Goal: Information Seeking & Learning: Learn about a topic

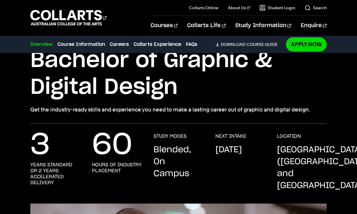
scroll to position [12, 0]
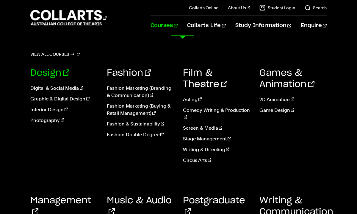
click at [51, 74] on link "Design" at bounding box center [49, 72] width 39 height 9
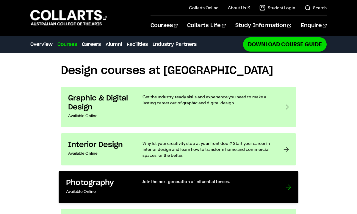
scroll to position [450, 0]
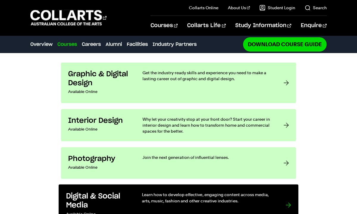
click at [81, 191] on h3 "Digital & Social Media" at bounding box center [98, 200] width 64 height 18
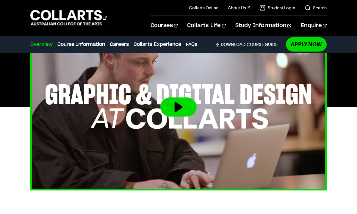
scroll to position [227, 0]
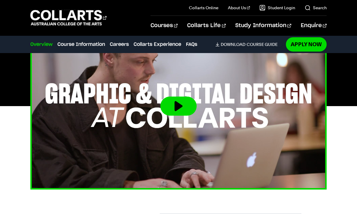
click at [212, 118] on img at bounding box center [178, 105] width 326 height 183
click at [173, 98] on button at bounding box center [178, 105] width 36 height 19
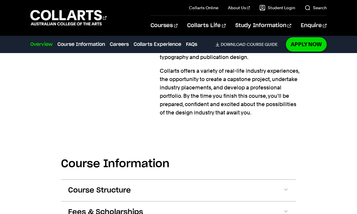
scroll to position [624, 0]
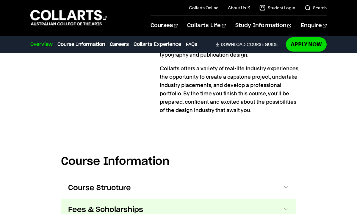
click at [122, 205] on span "Fees & Scholarships" at bounding box center [105, 210] width 75 height 10
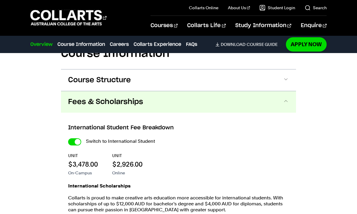
scroll to position [739, 0]
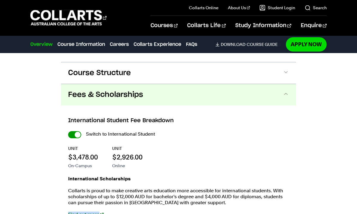
click at [73, 131] on input "International Student" at bounding box center [74, 134] width 13 height 7
checkbox input "false"
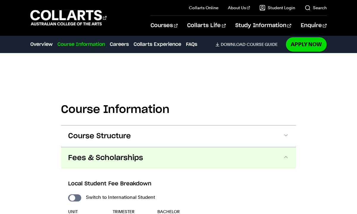
scroll to position [793, 0]
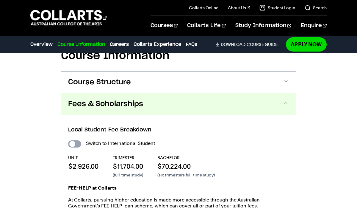
click at [76, 140] on input "International Student" at bounding box center [74, 143] width 13 height 7
checkbox input "true"
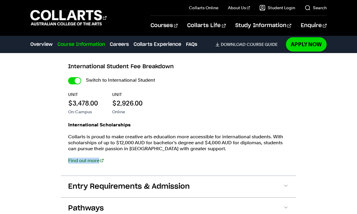
scroll to position [789, 0]
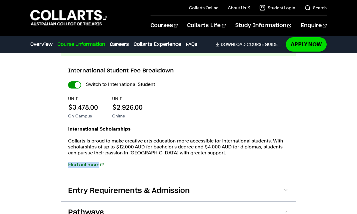
click at [75, 81] on input "International Student" at bounding box center [74, 84] width 13 height 7
checkbox input "false"
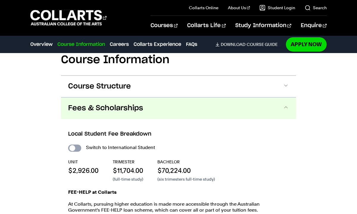
click at [75, 144] on input "International Student" at bounding box center [74, 147] width 13 height 7
checkbox input "true"
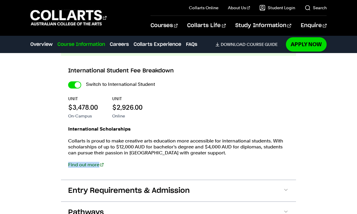
scroll to position [849, 0]
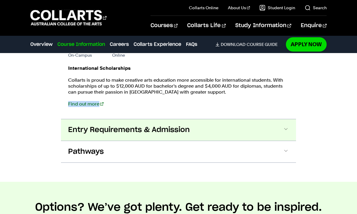
click at [178, 125] on span "Entry Requirements & Admission" at bounding box center [129, 130] width 122 height 10
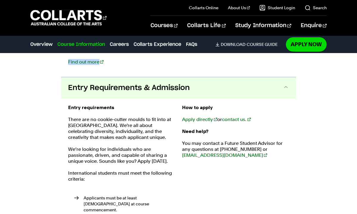
scroll to position [884, 0]
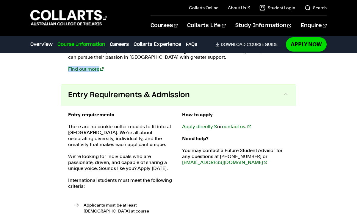
click at [181, 90] on span "Entry Requirements & Admission" at bounding box center [129, 95] width 122 height 10
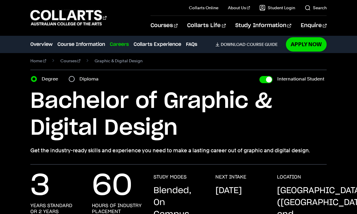
scroll to position [6, 0]
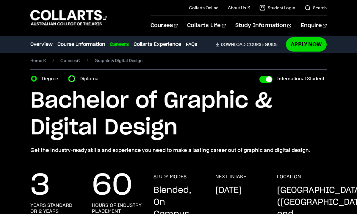
click at [73, 78] on input "Diploma" at bounding box center [72, 79] width 6 height 6
radio input "true"
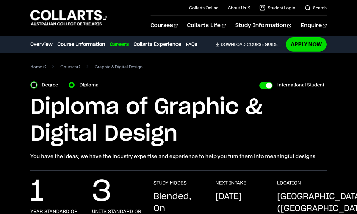
click at [34, 84] on input "Degree" at bounding box center [34, 85] width 6 height 6
radio input "true"
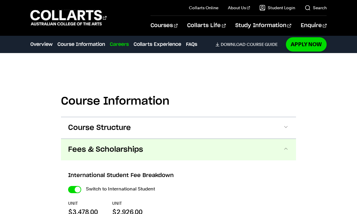
scroll to position [688, 0]
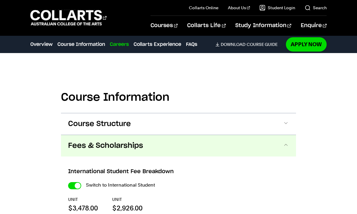
click at [156, 137] on button "Fees & Scholarships" at bounding box center [178, 145] width 235 height 21
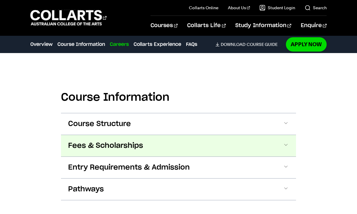
click at [156, 137] on button "Fees & Scholarships" at bounding box center [178, 145] width 235 height 21
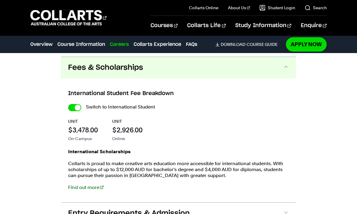
scroll to position [766, 0]
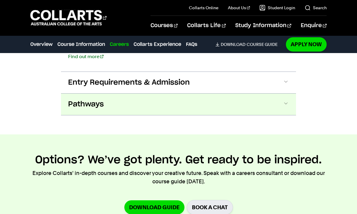
click at [173, 101] on button "Pathways" at bounding box center [178, 103] width 235 height 21
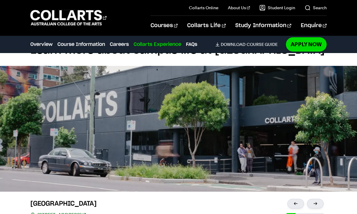
scroll to position [1575, 0]
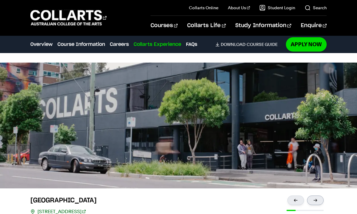
click at [315, 195] on div at bounding box center [315, 200] width 17 height 10
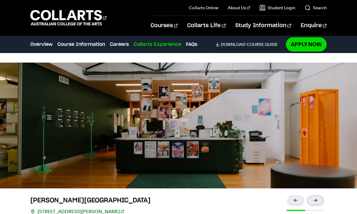
click at [315, 195] on div at bounding box center [315, 200] width 17 height 10
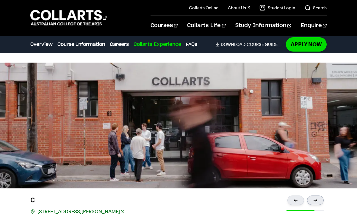
click at [315, 195] on div at bounding box center [315, 200] width 17 height 10
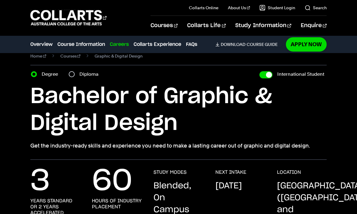
scroll to position [9, 0]
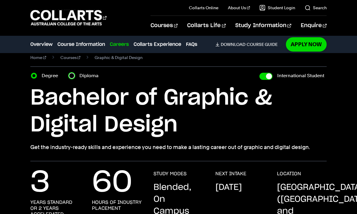
click at [72, 77] on input "Diploma" at bounding box center [72, 76] width 6 height 6
radio input "true"
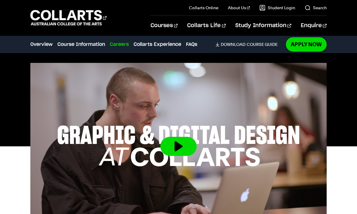
scroll to position [205, 0]
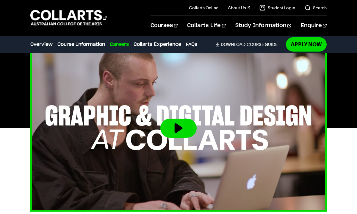
click at [172, 134] on button at bounding box center [178, 127] width 36 height 19
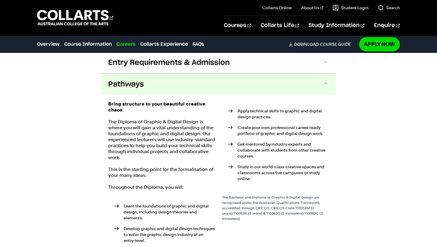
scroll to position [873, 0]
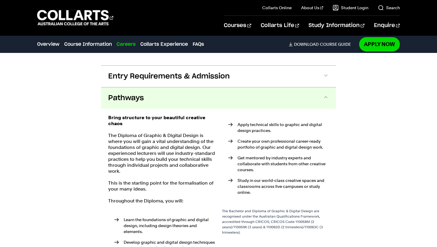
click at [238, 87] on button "Pathways" at bounding box center [218, 97] width 235 height 21
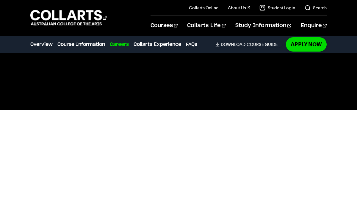
scroll to position [240, 0]
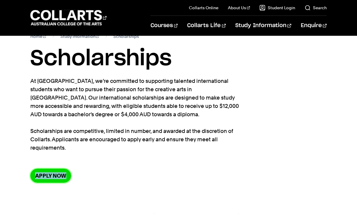
scroll to position [14, 0]
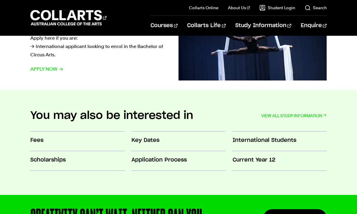
scroll to position [474, 0]
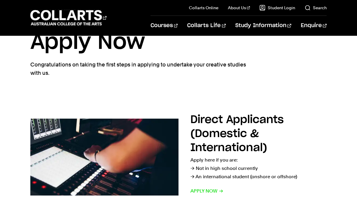
scroll to position [33, 0]
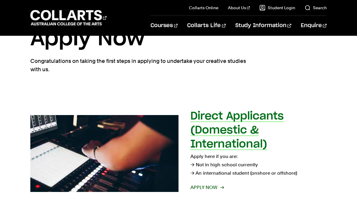
click at [212, 173] on p "Apply here if you are: → Not in high school currently → An international studen…" at bounding box center [258, 164] width 136 height 25
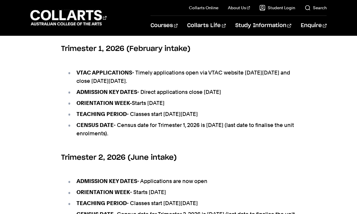
scroll to position [336, 0]
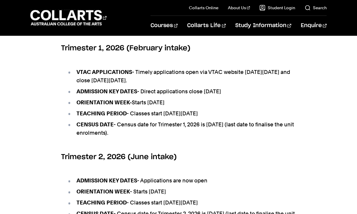
click at [27, 187] on div "Key Dates – Upcoming Intakes Trimester 3, 2025 (September intake) ADMISSION KEY…" at bounding box center [178, 95] width 357 height 349
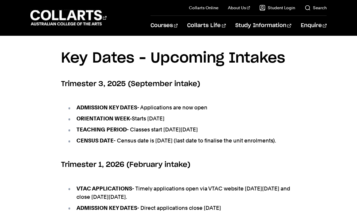
scroll to position [0, 0]
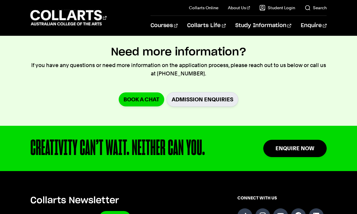
scroll to position [1370, 0]
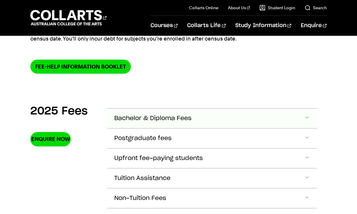
scroll to position [164, 0]
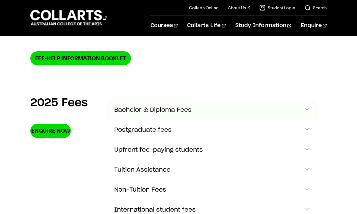
click at [246, 108] on button "Bachelor & Diploma Fees" at bounding box center [212, 110] width 210 height 20
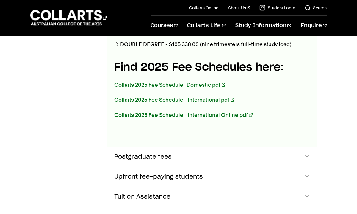
scroll to position [354, 0]
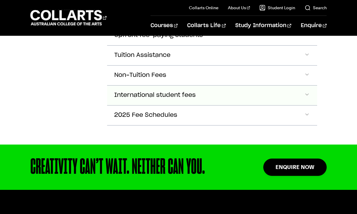
click at [297, 95] on button "International student fees" at bounding box center [212, 95] width 210 height 20
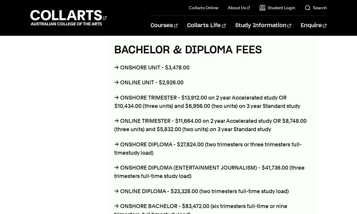
scroll to position [565, 0]
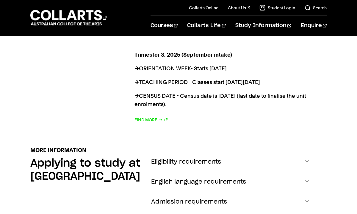
scroll to position [668, 0]
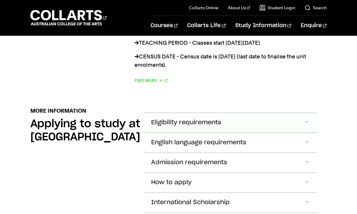
click at [200, 119] on span "Eligibility requirements" at bounding box center [186, 122] width 70 height 7
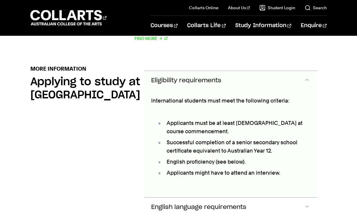
scroll to position [710, 0]
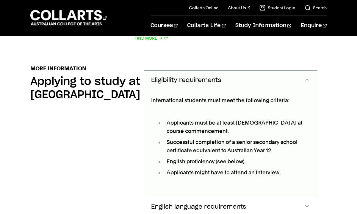
click at [214, 71] on button "Eligibility requirements" at bounding box center [230, 81] width 173 height 20
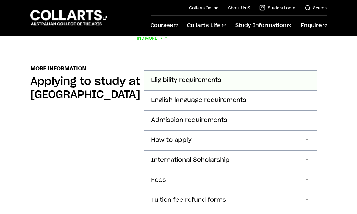
click at [214, 77] on span "Eligibility requirements" at bounding box center [186, 80] width 70 height 7
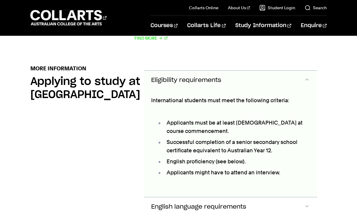
click at [214, 77] on span "Eligibility requirements" at bounding box center [186, 80] width 70 height 7
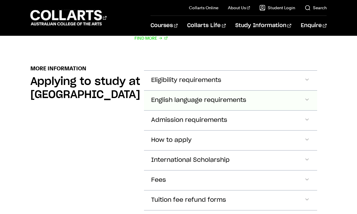
click at [213, 90] on button "English language requirements" at bounding box center [230, 100] width 173 height 20
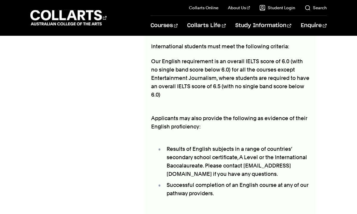
scroll to position [727, 0]
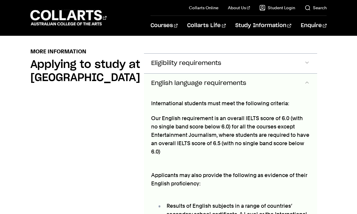
click at [214, 80] on span "English language requirements" at bounding box center [198, 83] width 95 height 7
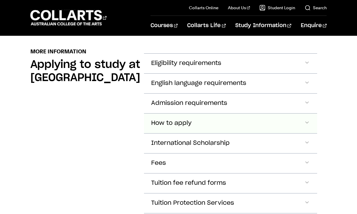
scroll to position [747, 0]
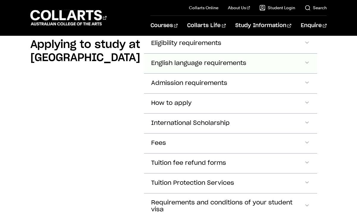
click at [228, 60] on span "English language requirements" at bounding box center [198, 63] width 95 height 7
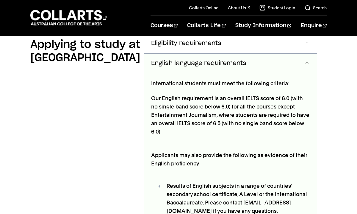
scroll to position [730, 0]
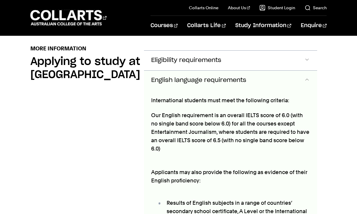
click at [228, 51] on button "Eligibility requirements" at bounding box center [230, 61] width 173 height 20
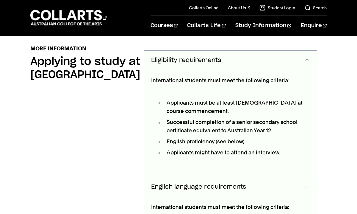
scroll to position [710, 0]
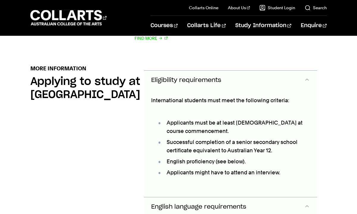
click at [227, 71] on button "Eligibility requirements" at bounding box center [230, 81] width 173 height 20
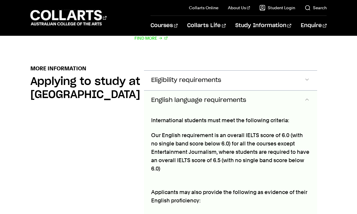
click at [228, 90] on button "English language requirements" at bounding box center [230, 100] width 173 height 20
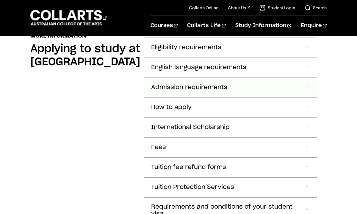
click at [228, 78] on button "Admission requirements" at bounding box center [230, 88] width 173 height 20
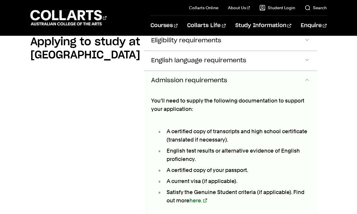
click at [231, 71] on button "Admission requirements" at bounding box center [230, 81] width 173 height 20
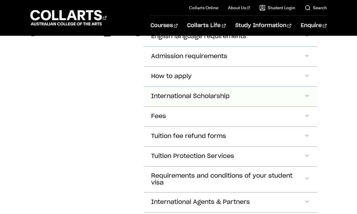
click at [234, 87] on button "International Scholarship" at bounding box center [230, 97] width 173 height 20
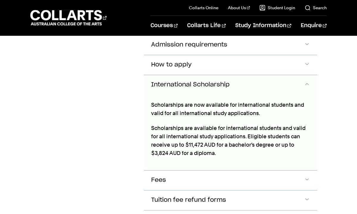
scroll to position [783, 0]
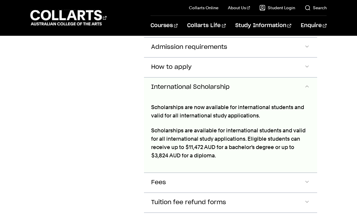
click at [248, 77] on button "International Scholarship" at bounding box center [230, 87] width 173 height 20
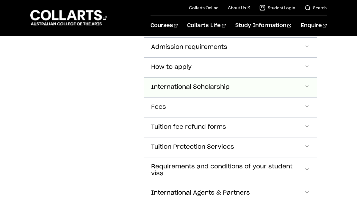
click at [248, 77] on button "International Scholarship" at bounding box center [230, 87] width 173 height 20
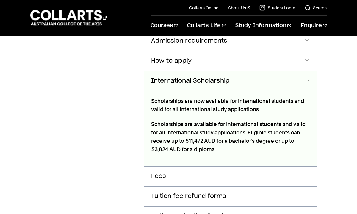
click at [248, 71] on button "International Scholarship" at bounding box center [230, 81] width 173 height 20
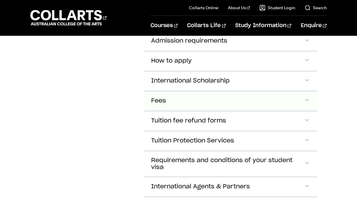
click at [240, 91] on button "Fees" at bounding box center [230, 101] width 173 height 20
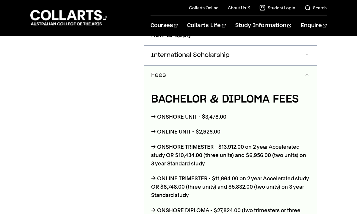
scroll to position [808, 0]
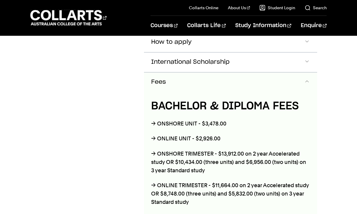
click at [246, 72] on button "Fees" at bounding box center [230, 82] width 173 height 20
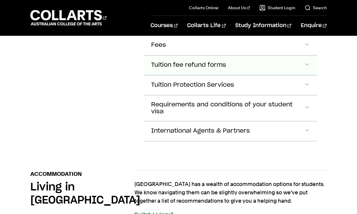
scroll to position [848, 0]
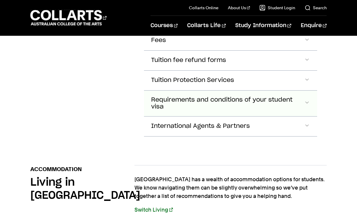
click at [256, 96] on span "Requirements and conditions of your student visa" at bounding box center [227, 103] width 153 height 14
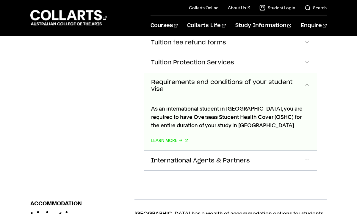
scroll to position [868, 0]
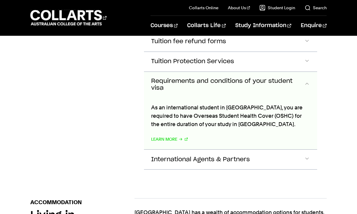
click at [262, 78] on span "Requirements and conditions of your student visa" at bounding box center [227, 85] width 153 height 14
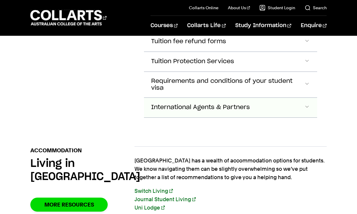
click at [252, 98] on button "International Agents & Partners" at bounding box center [230, 108] width 173 height 20
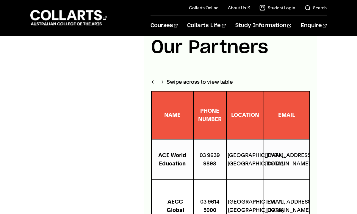
scroll to position [860, 0]
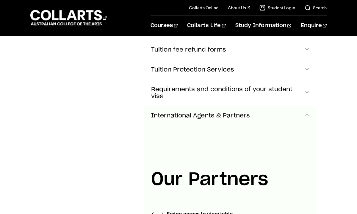
click at [300, 106] on button "International Agents & Partners" at bounding box center [230, 116] width 173 height 20
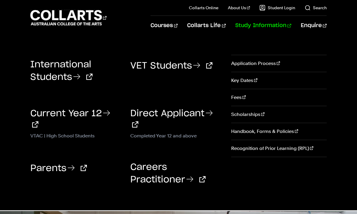
scroll to position [1015, 0]
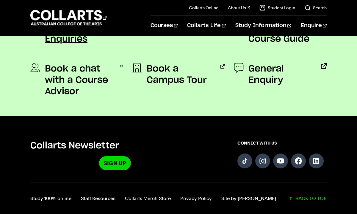
scroll to position [502, 0]
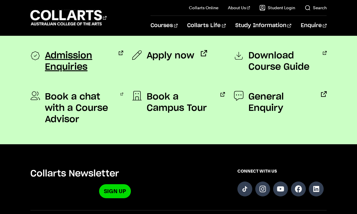
click at [69, 65] on span "Admission Enquiries" at bounding box center [78, 61] width 67 height 23
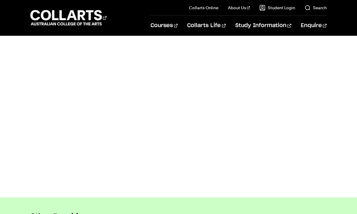
scroll to position [384, 0]
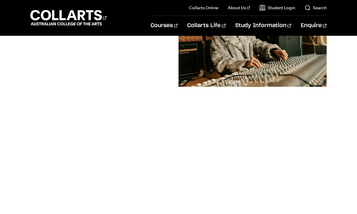
scroll to position [147, 0]
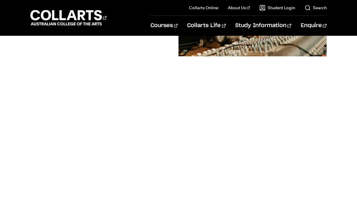
click at [160, 132] on div "Take the first step towards your creative future. The course guide includes det…" at bounding box center [104, 136] width 148 height 358
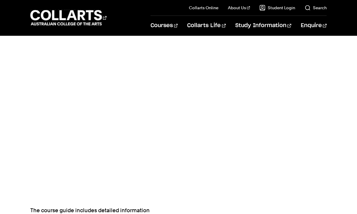
scroll to position [216, 0]
click at [170, 105] on div "Take the first step towards your creative future. The course guide includes det…" at bounding box center [104, 67] width 148 height 358
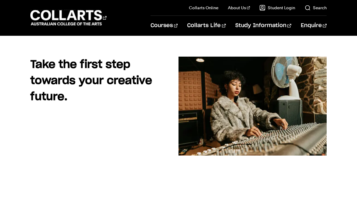
scroll to position [63, 0]
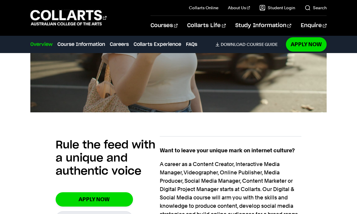
scroll to position [362, 0]
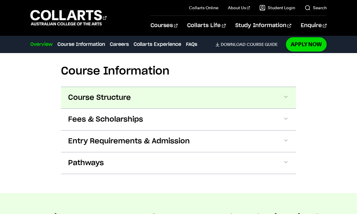
click at [117, 99] on span "Course Structure" at bounding box center [99, 98] width 63 height 10
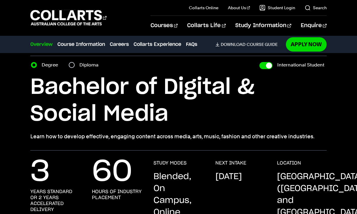
scroll to position [0, 0]
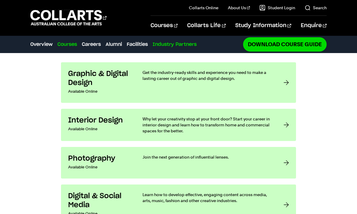
click at [167, 43] on link "Industry Partners" at bounding box center [175, 44] width 44 height 7
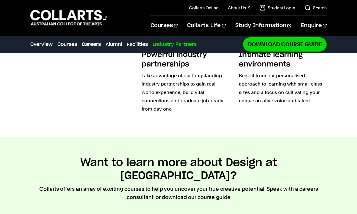
scroll to position [1529, 0]
